Goal: Information Seeking & Learning: Find specific fact

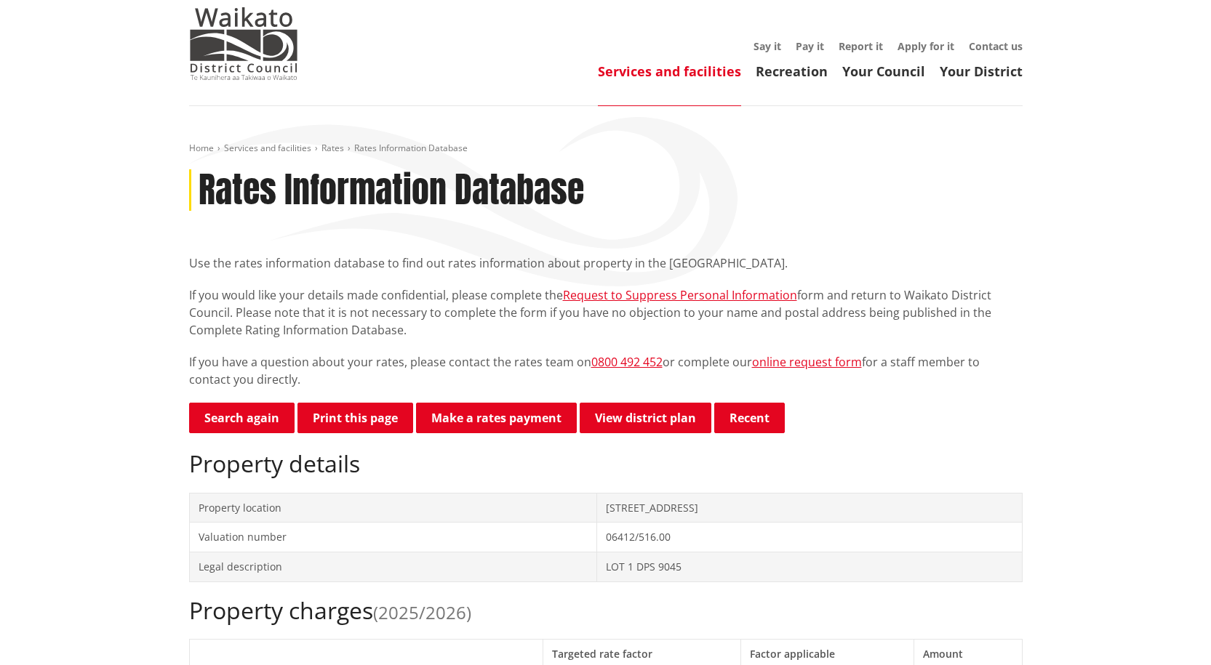
scroll to position [73, 0]
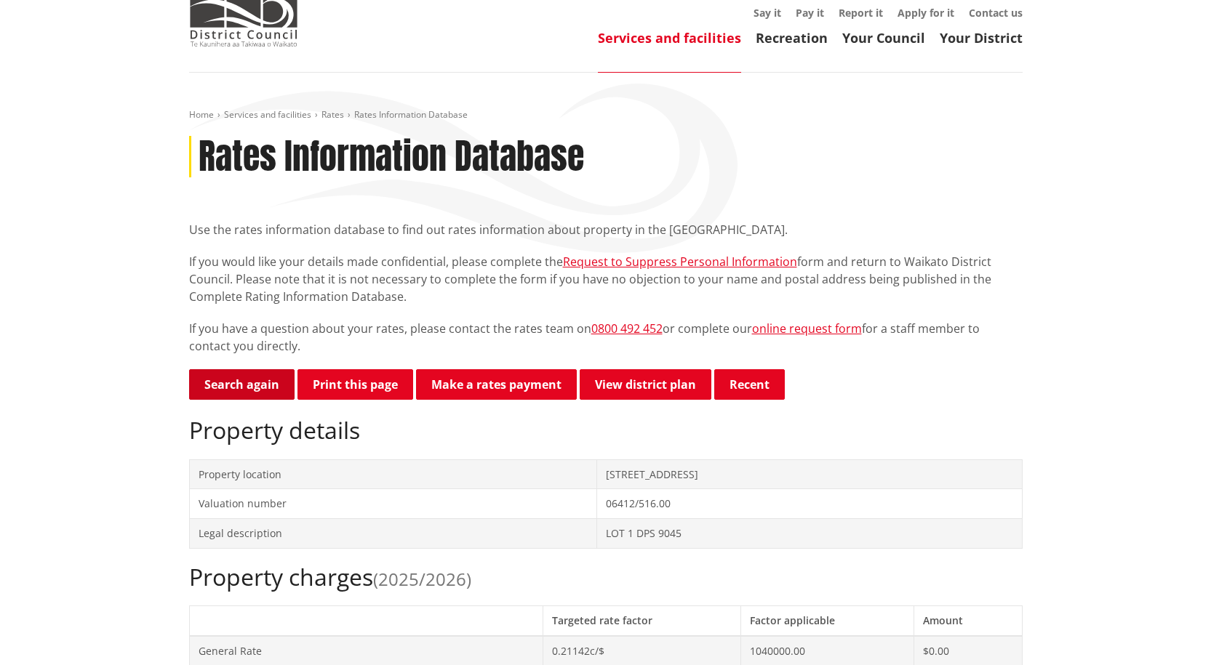
click at [243, 373] on link "Search again" at bounding box center [241, 384] width 105 height 31
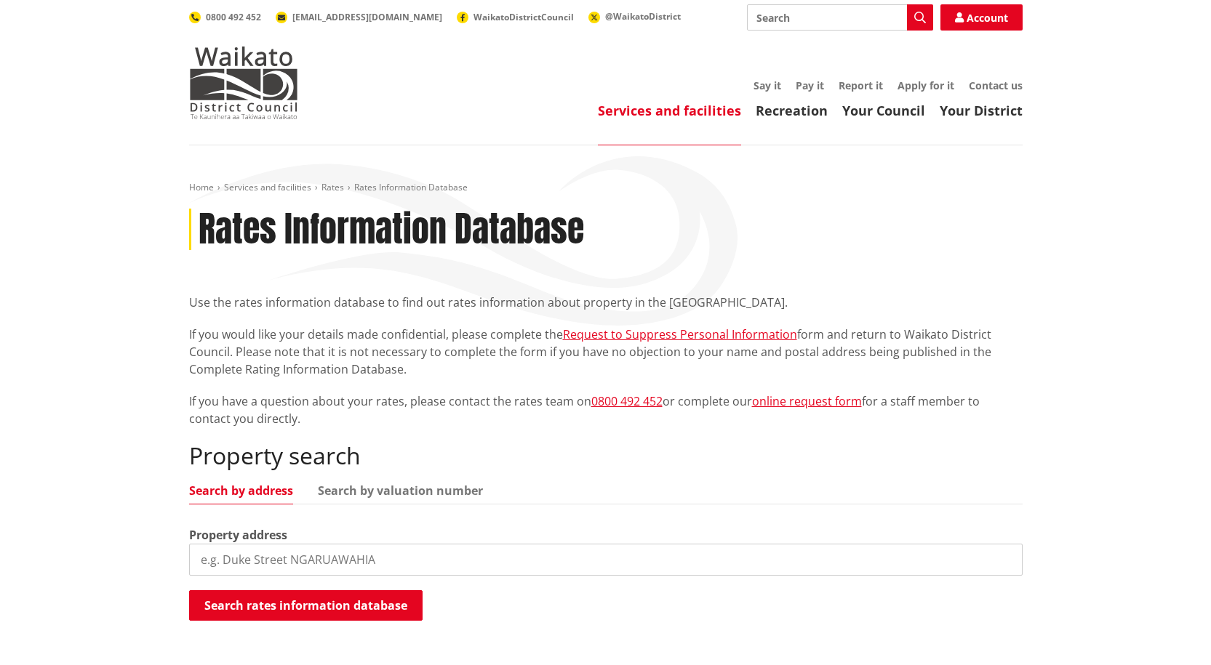
click at [276, 558] on input "search" at bounding box center [605, 560] width 833 height 32
type input "[STREET_ADDRESS]"
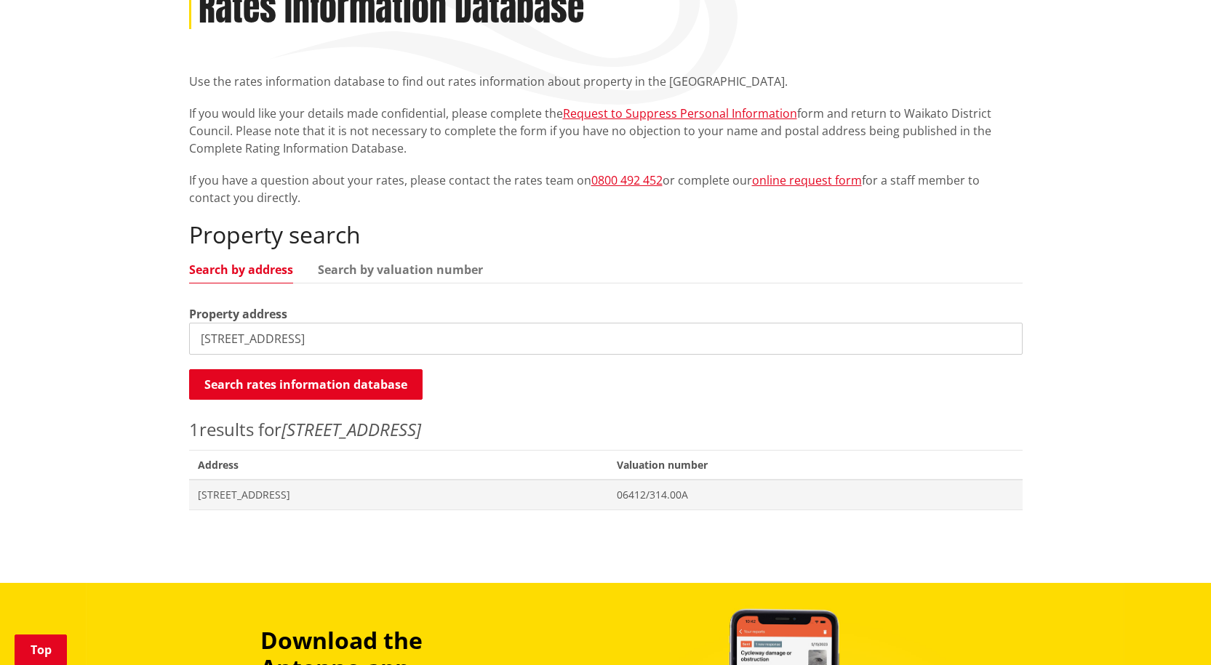
scroll to position [291, 0]
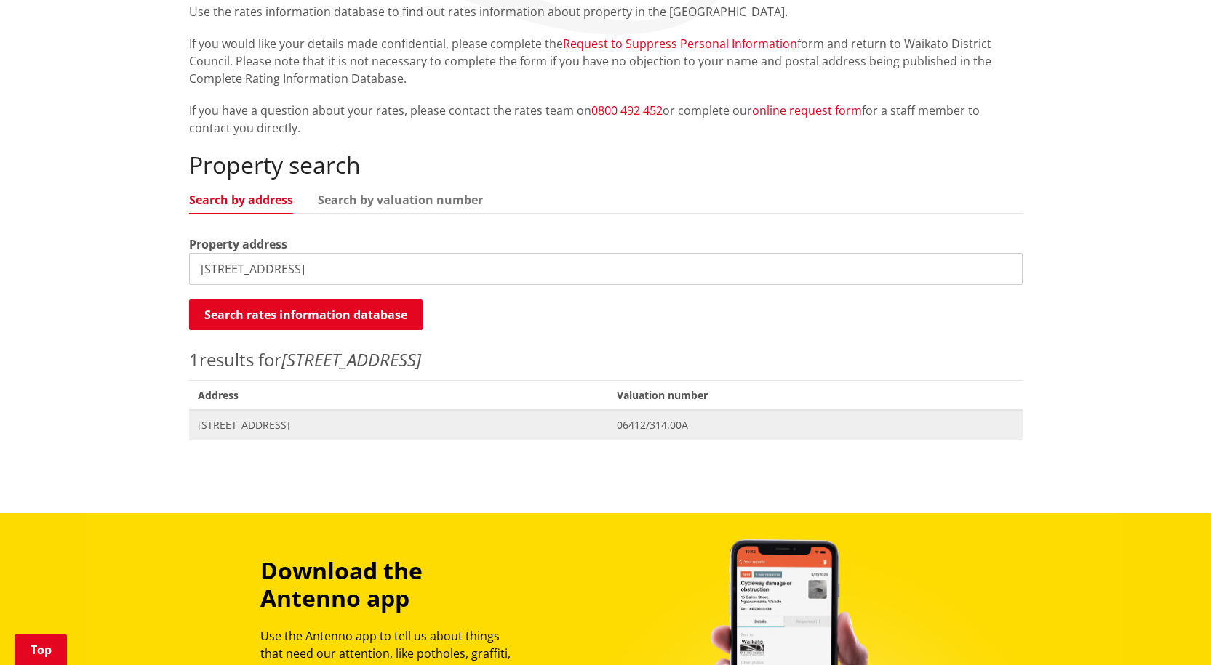
click at [302, 428] on span "[STREET_ADDRESS]" at bounding box center [399, 425] width 402 height 15
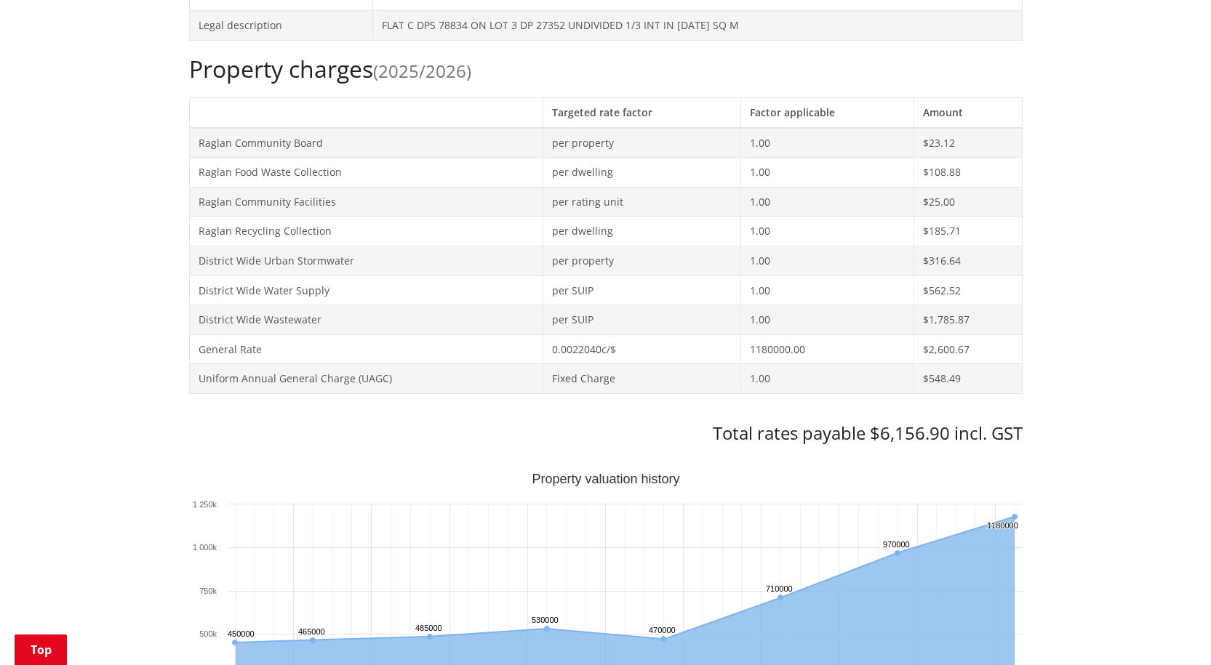
scroll to position [582, 0]
